Goal: Navigation & Orientation: Understand site structure

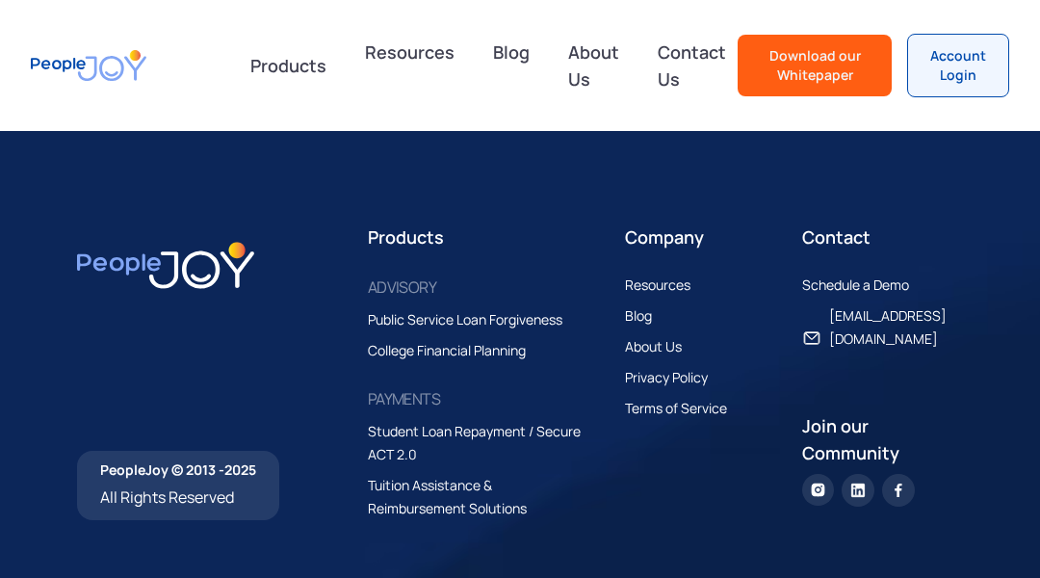
scroll to position [6487, 0]
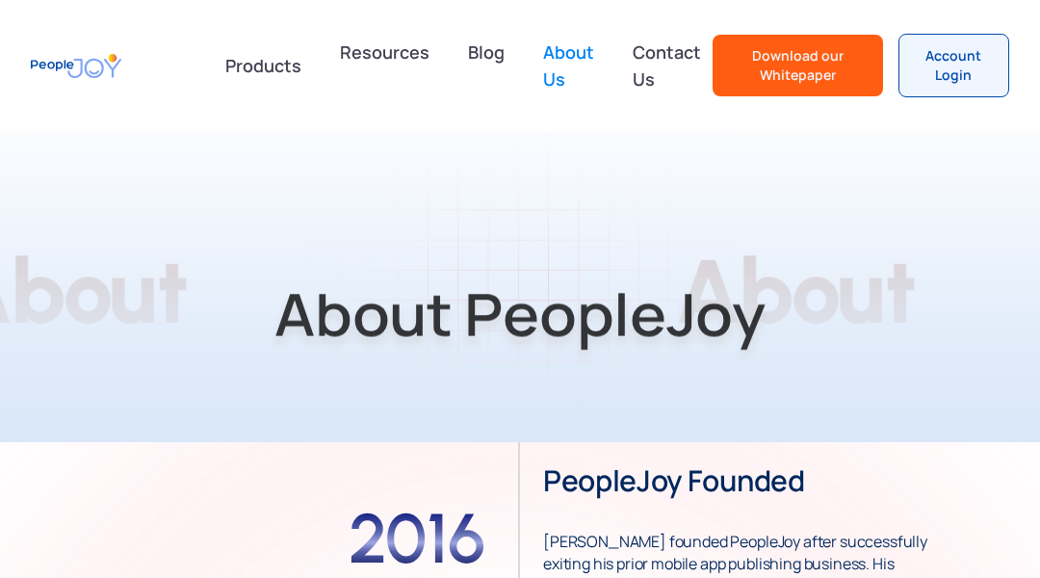
scroll to position [5148, 0]
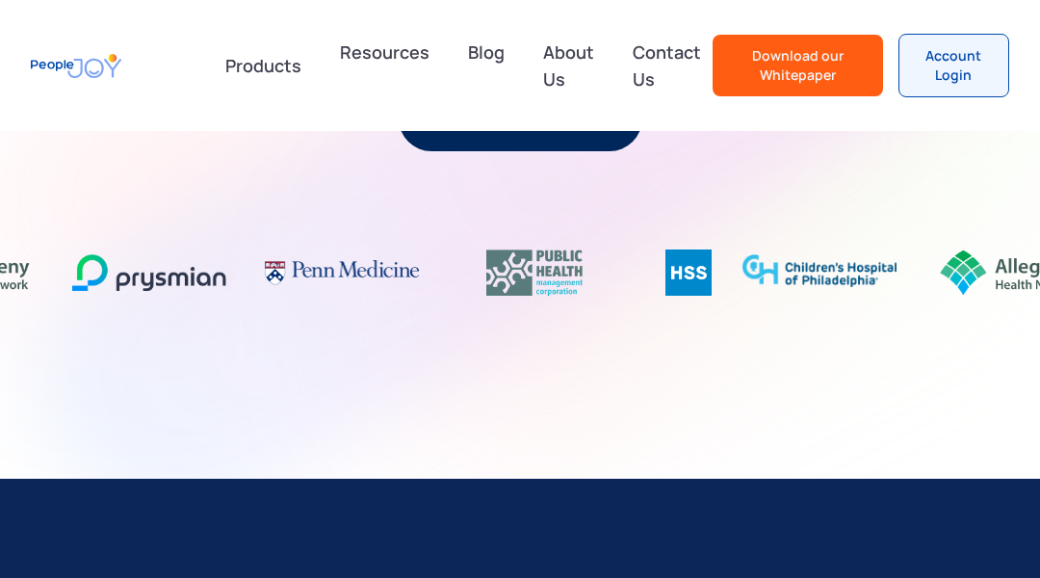
scroll to position [3287, 0]
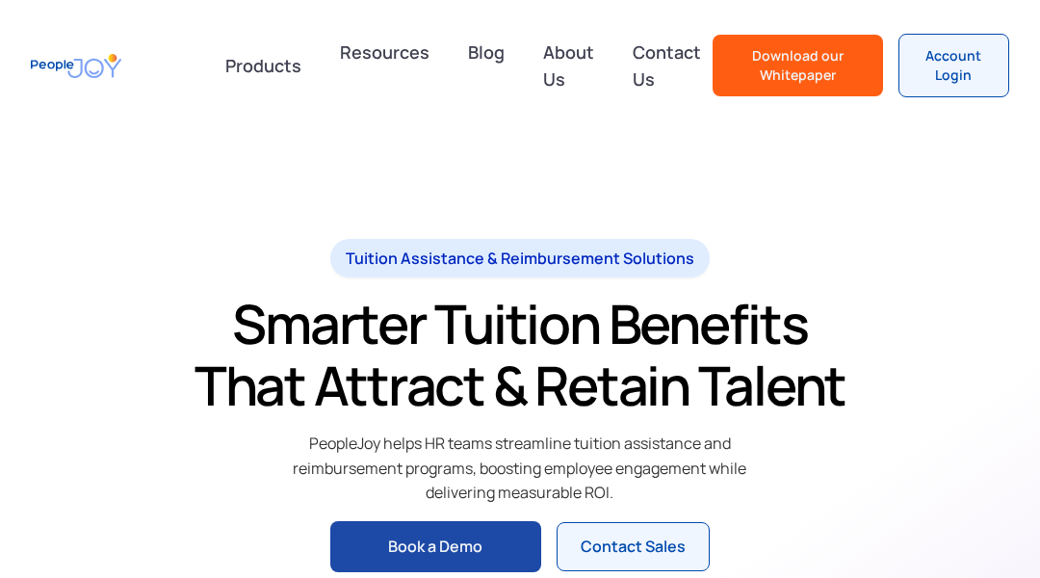
scroll to position [4137, 0]
